Goal: Check status

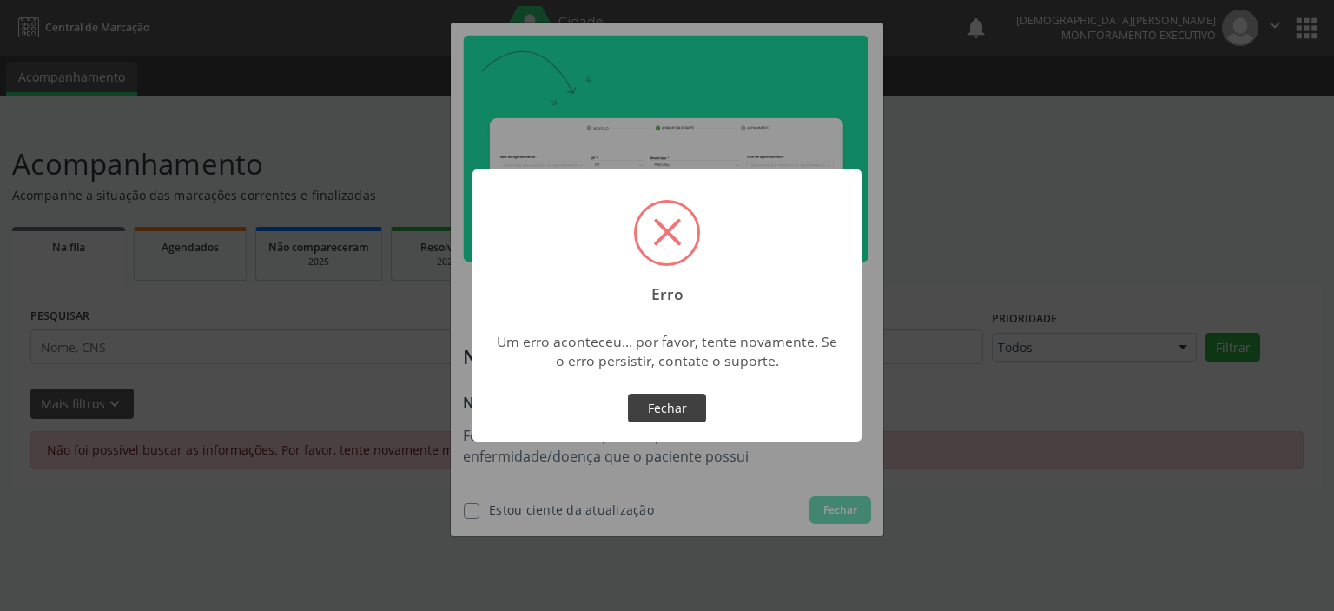
click at [685, 403] on button "Fechar" at bounding box center [667, 408] width 78 height 30
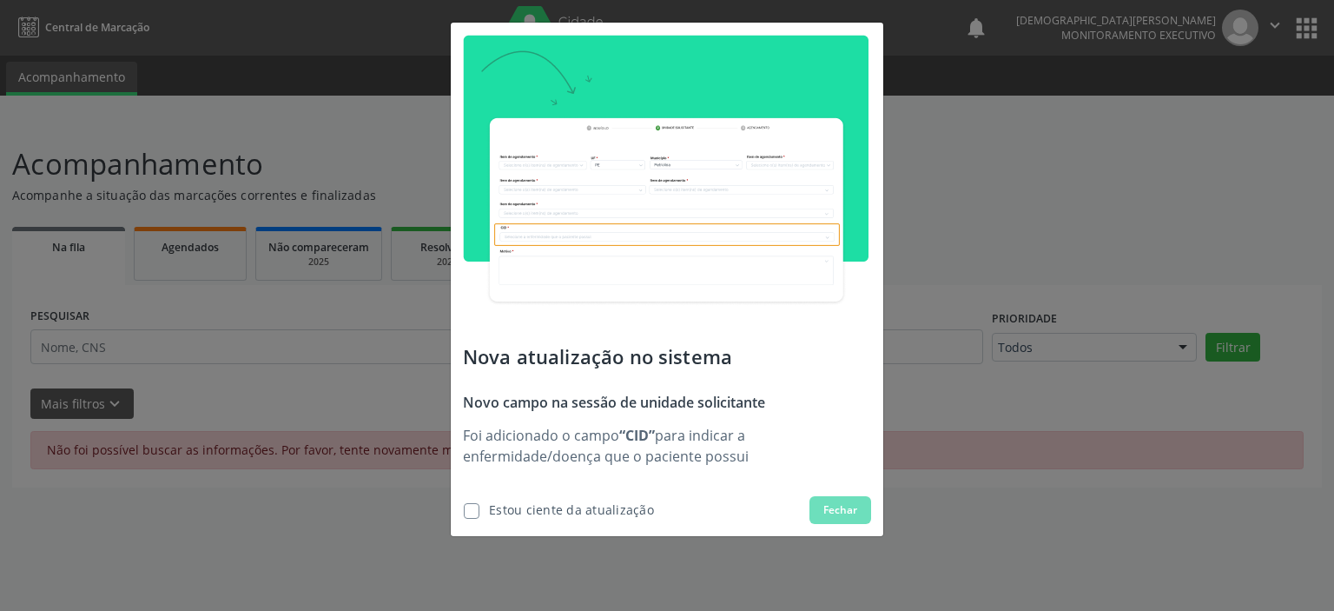
click at [845, 507] on span "Fechar" at bounding box center [840, 510] width 34 height 16
drag, startPoint x: 936, startPoint y: 189, endPoint x: 1073, endPoint y: 128, distance: 150.5
click at [936, 189] on div "Nova atualização no sistema Novo campo na sessão de unidade solicitante Foi adi…" at bounding box center [667, 305] width 1334 height 611
drag, startPoint x: 1311, startPoint y: 30, endPoint x: 1296, endPoint y: 33, distance: 15.0
click at [1310, 30] on div "Nova atualização no sistema Novo campo na sessão de unidade solicitante Foi adi…" at bounding box center [667, 305] width 1334 height 611
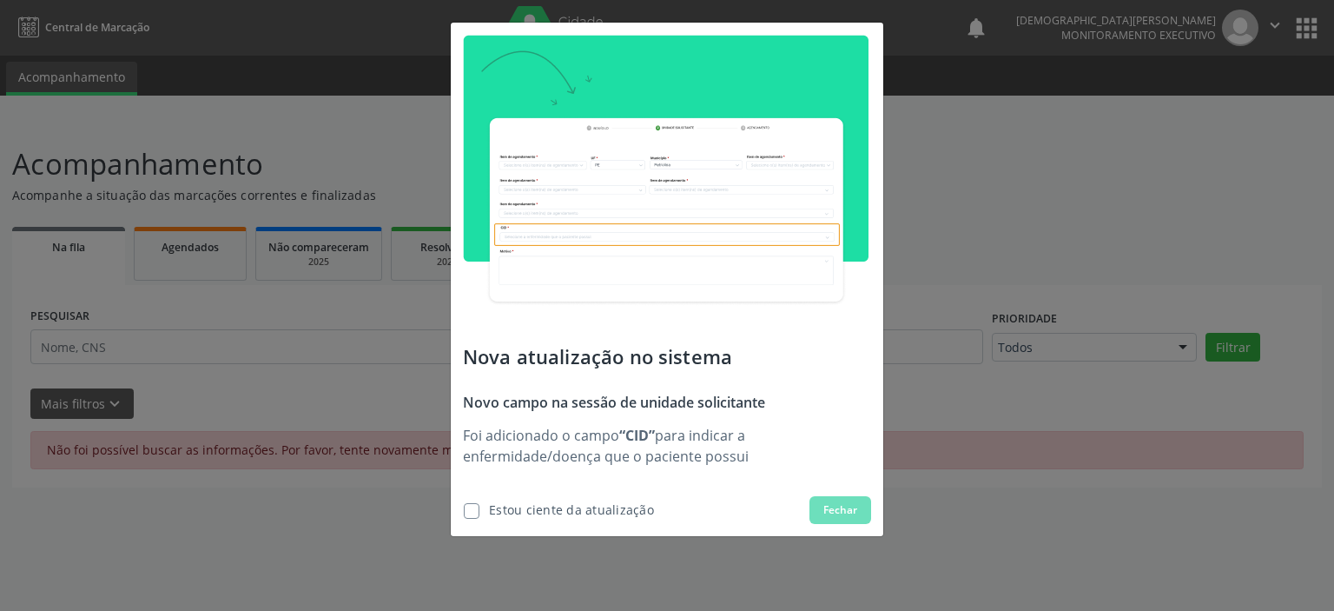
click at [469, 512] on label at bounding box center [472, 511] width 16 height 16
click at [464, 512] on input "checkbox" at bounding box center [458, 508] width 11 height 11
click at [467, 513] on label at bounding box center [472, 511] width 16 height 16
click at [464, 513] on input "checkbox" at bounding box center [458, 508] width 11 height 11
checkbox input "false"
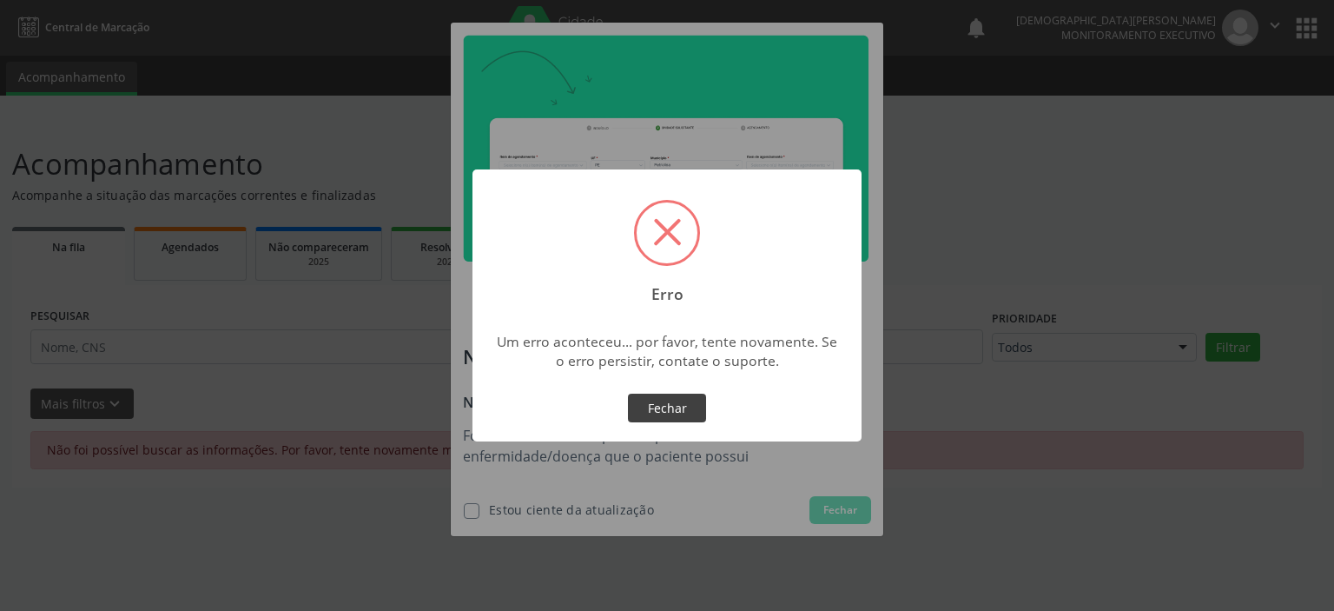
click at [678, 400] on button "Fechar" at bounding box center [667, 408] width 78 height 30
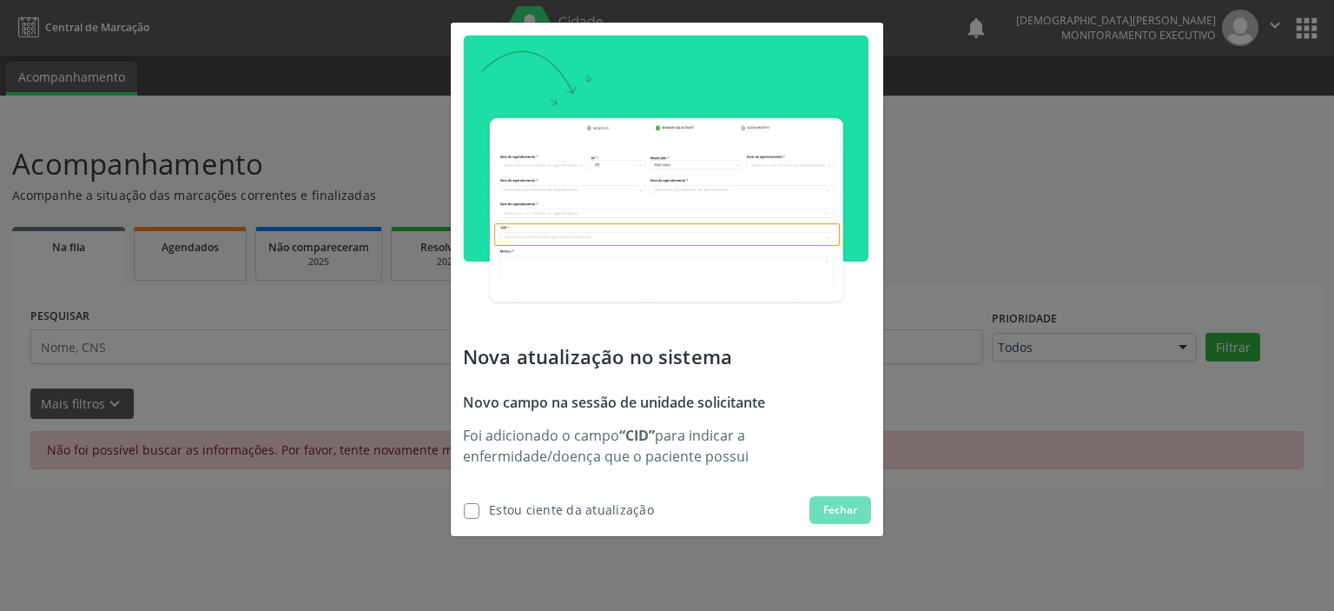
click at [469, 514] on label at bounding box center [472, 511] width 16 height 16
click at [464, 514] on input "checkbox" at bounding box center [458, 508] width 11 height 11
checkbox input "false"
